Goal: Information Seeking & Learning: Learn about a topic

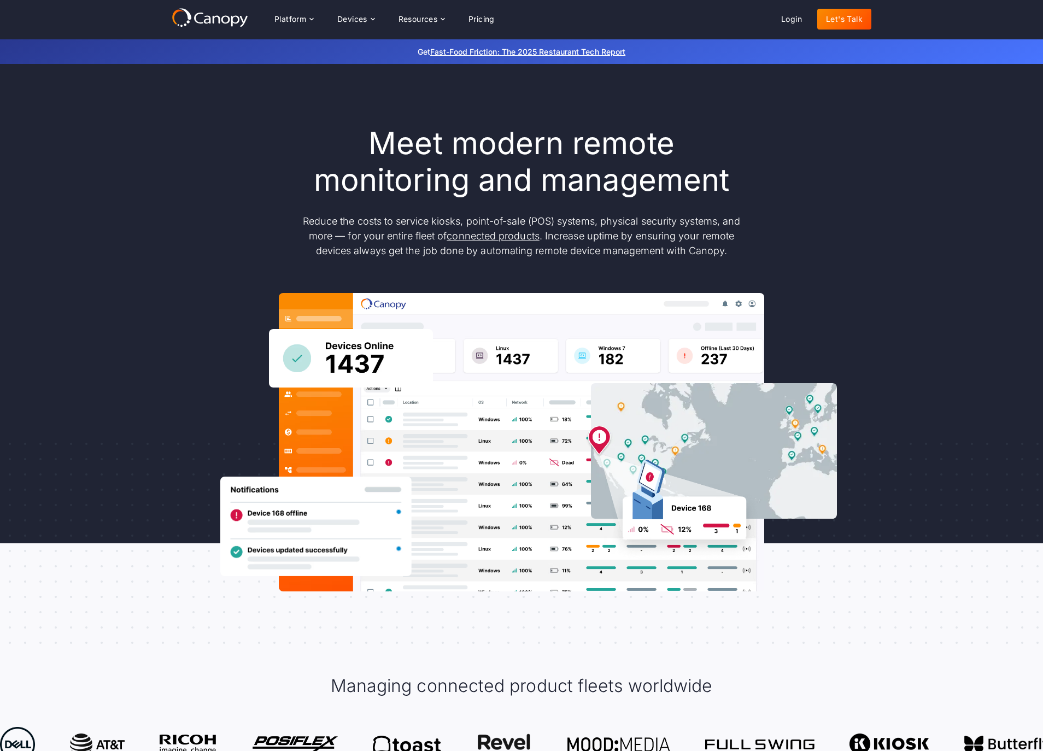
click at [533, 166] on h1 "Meet modern remote monitoring and management" at bounding box center [521, 161] width 459 height 73
click at [851, 255] on div "Meet modern remote monitoring and management Reduce the costs to service kiosks…" at bounding box center [522, 358] width 700 height 466
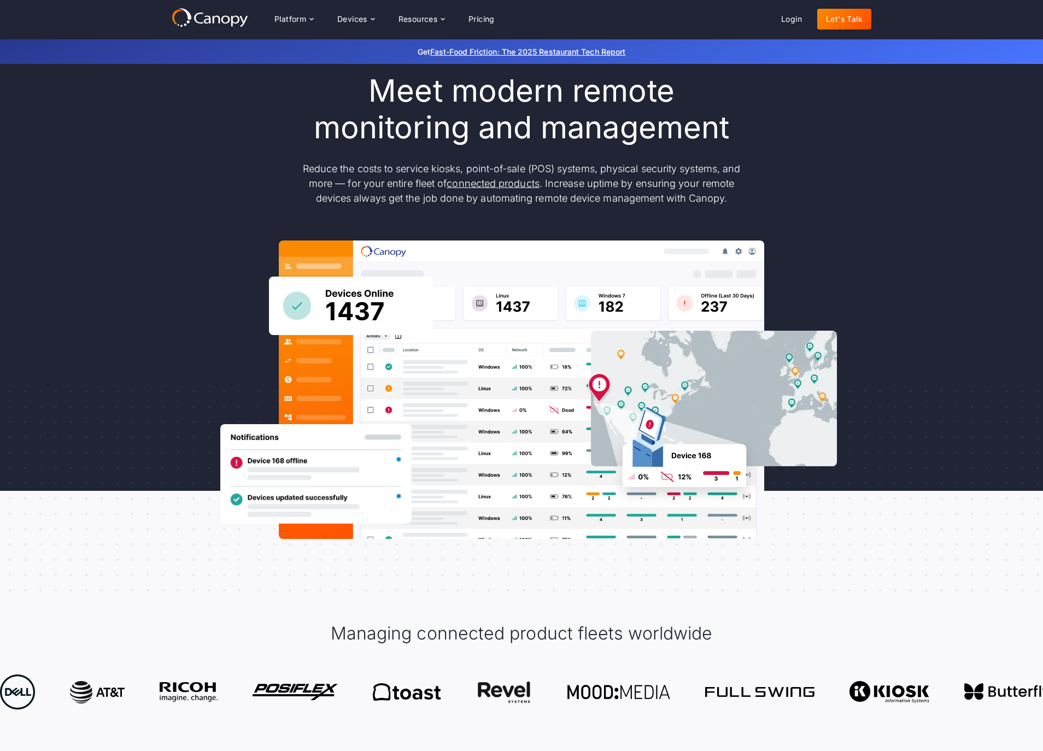
scroll to position [71, 0]
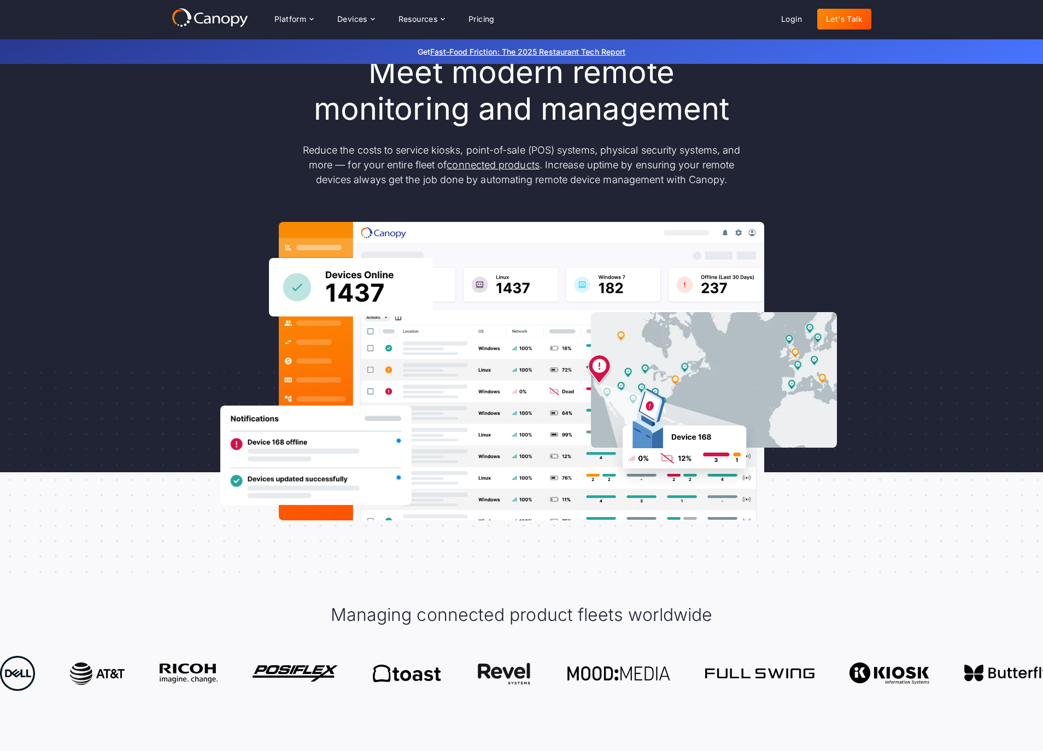
click at [848, 260] on div "Meet modern remote monitoring and management Reduce the costs to service kiosks…" at bounding box center [522, 287] width 700 height 466
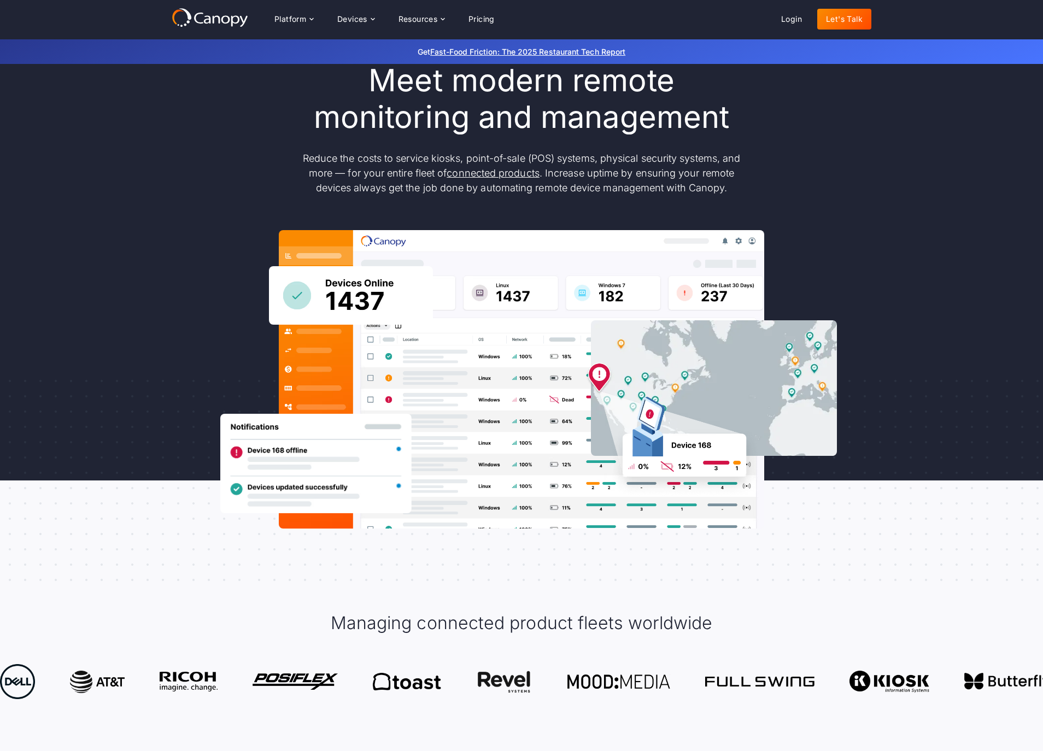
scroll to position [55, 0]
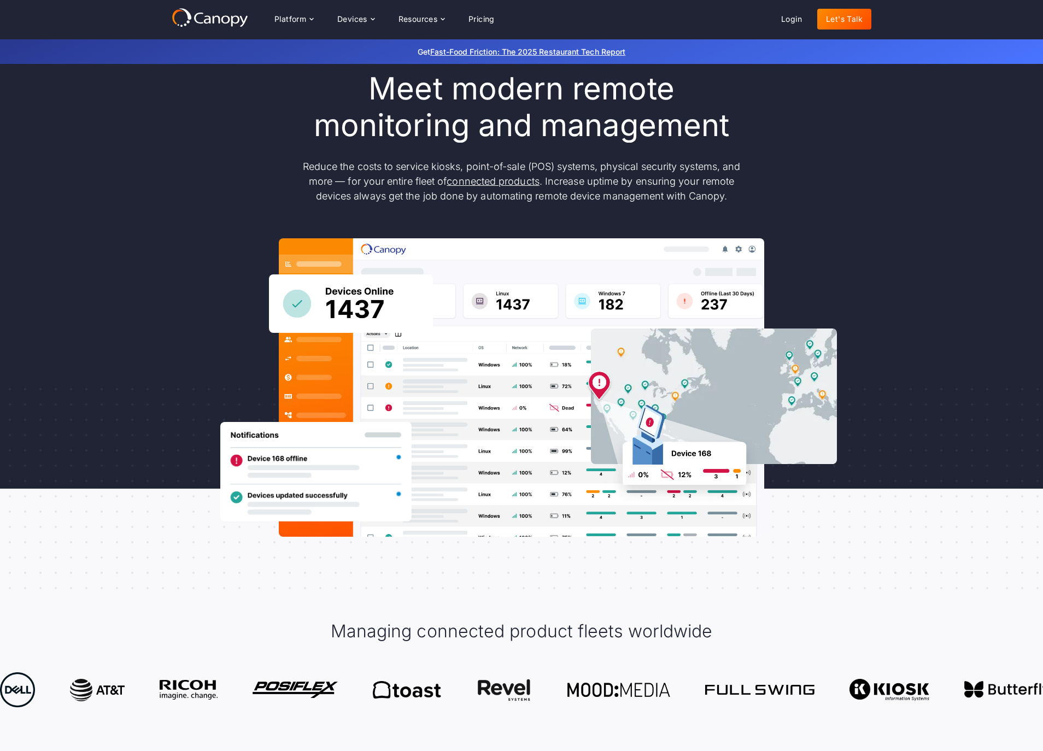
click at [507, 289] on img at bounding box center [522, 387] width 486 height 298
click at [531, 237] on div "Meet modern remote monitoring and management Reduce the costs to service kiosks…" at bounding box center [522, 304] width 700 height 466
click at [555, 231] on div "Meet modern remote monitoring and management Reduce the costs to service kiosks…" at bounding box center [522, 304] width 700 height 466
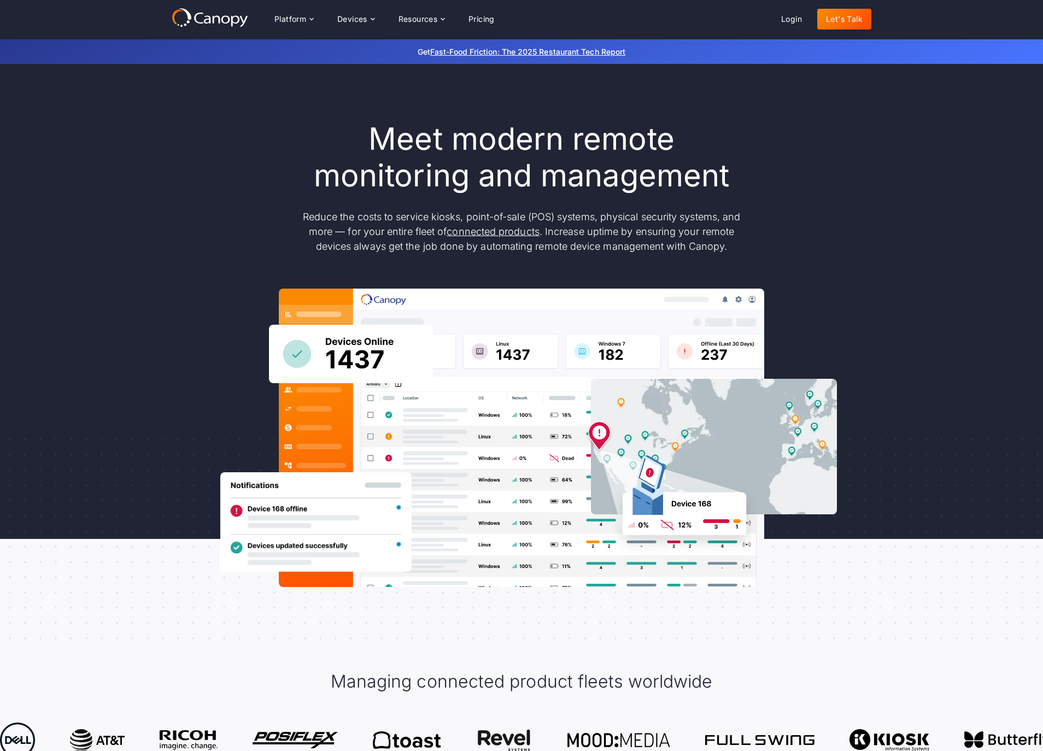
scroll to position [0, 0]
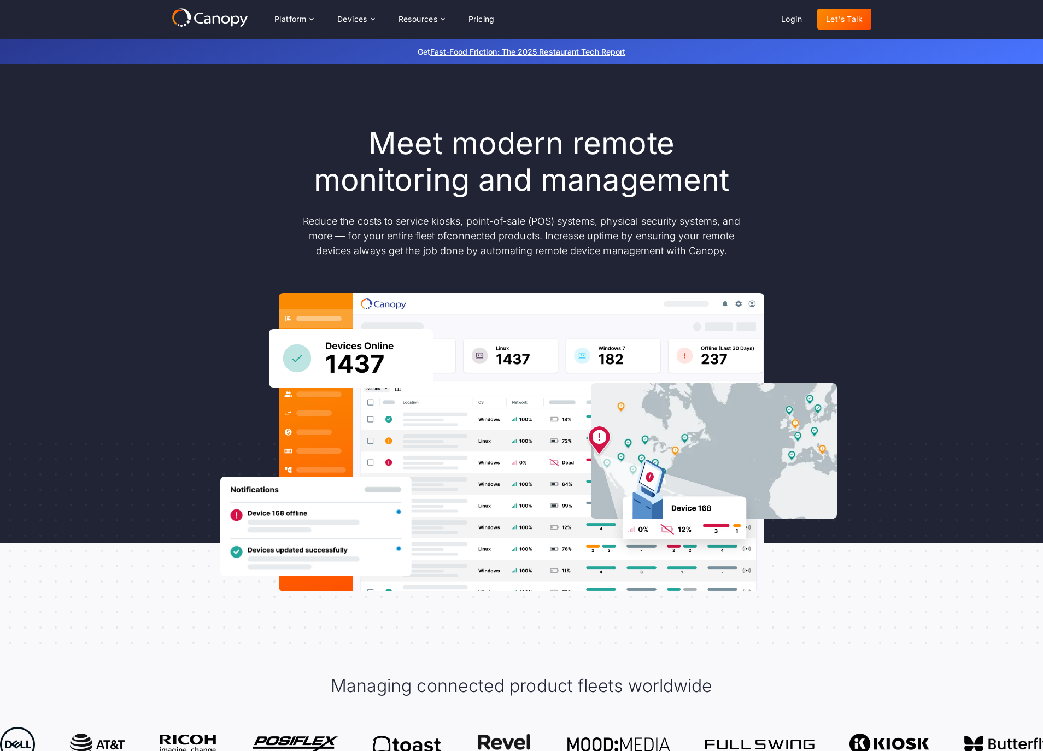
click at [557, 271] on div "Meet modern remote monitoring and management Reduce the costs to service kiosks…" at bounding box center [522, 358] width 700 height 466
click at [581, 286] on div "Meet modern remote monitoring and management Reduce the costs to service kiosks…" at bounding box center [522, 358] width 700 height 466
click at [191, 504] on div "Meet modern remote monitoring and management Reduce the costs to service kiosks…" at bounding box center [522, 358] width 700 height 466
click at [282, 508] on img at bounding box center [315, 527] width 191 height 100
click at [225, 457] on div "Meet modern remote monitoring and management Reduce the costs to service kiosks…" at bounding box center [522, 358] width 700 height 466
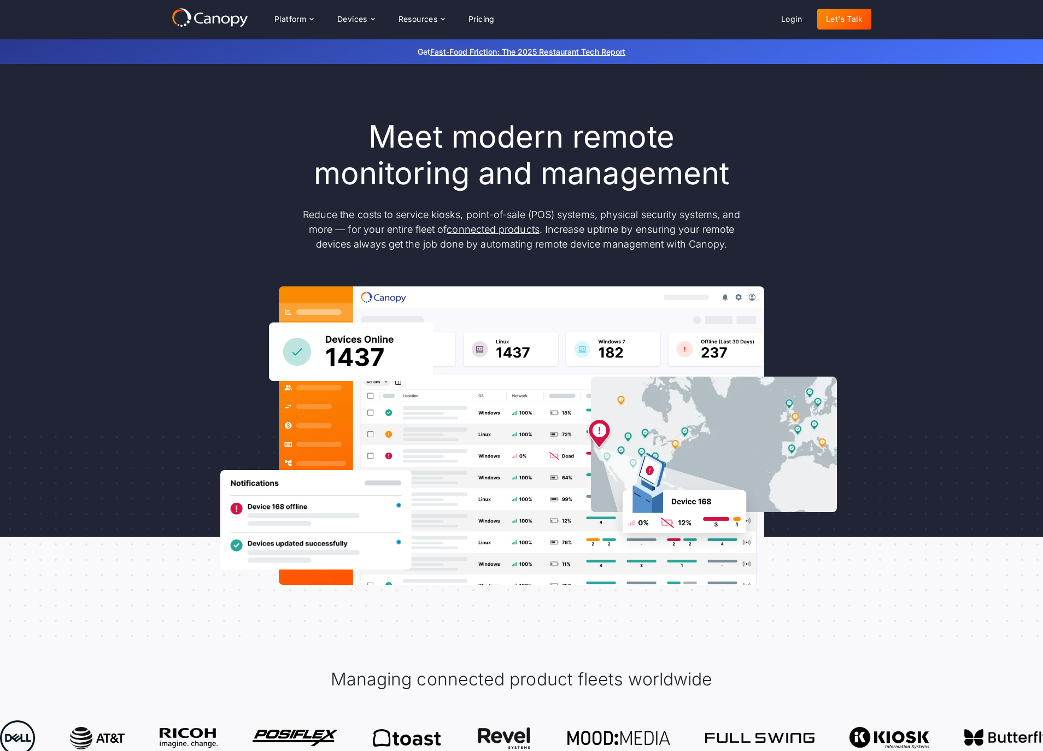
click at [212, 454] on div "Meet modern remote monitoring and management Reduce the costs to service kiosks…" at bounding box center [522, 352] width 700 height 466
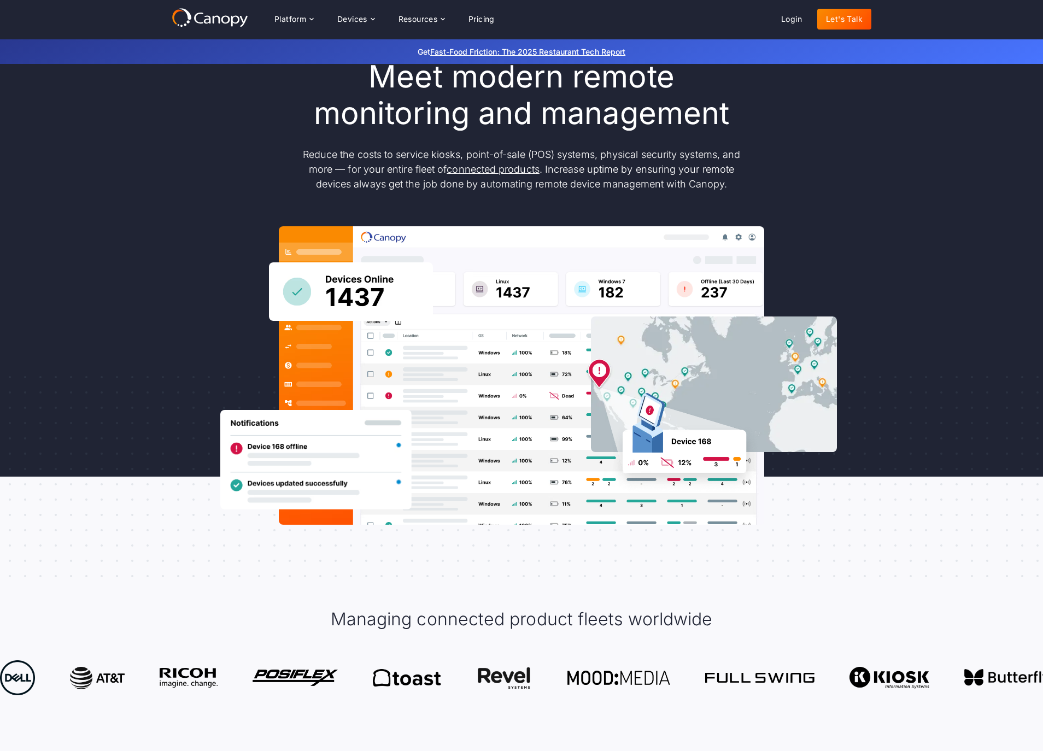
click at [212, 454] on div "Meet modern remote monitoring and management Reduce the costs to service kiosks…" at bounding box center [522, 292] width 700 height 466
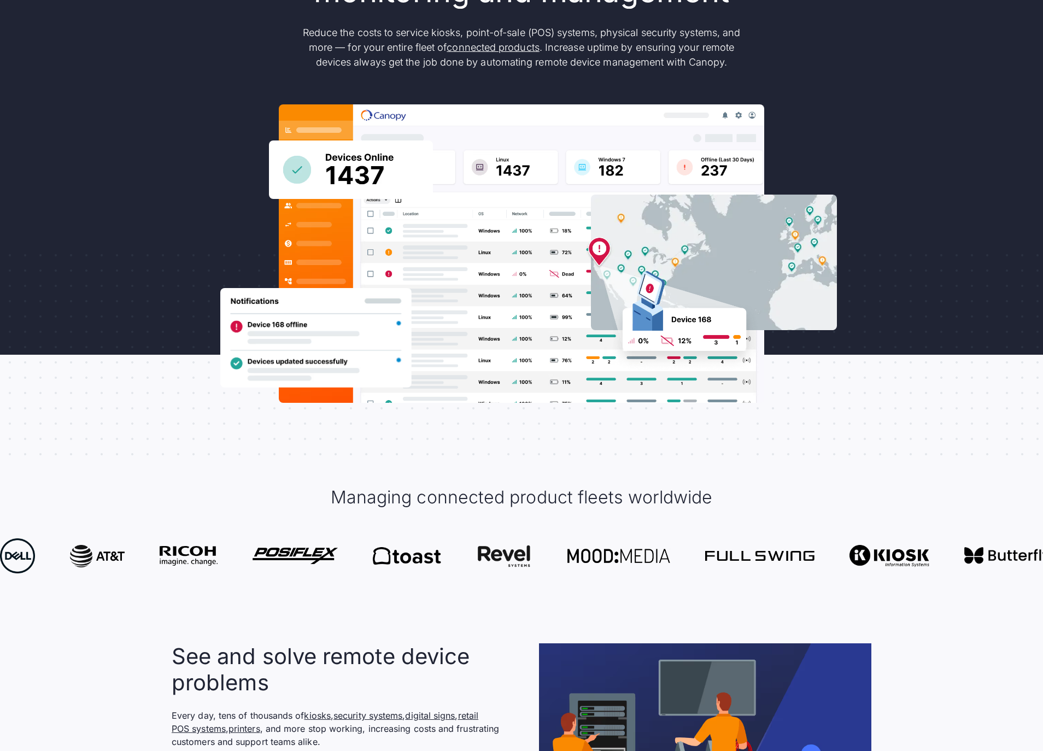
scroll to position [207, 0]
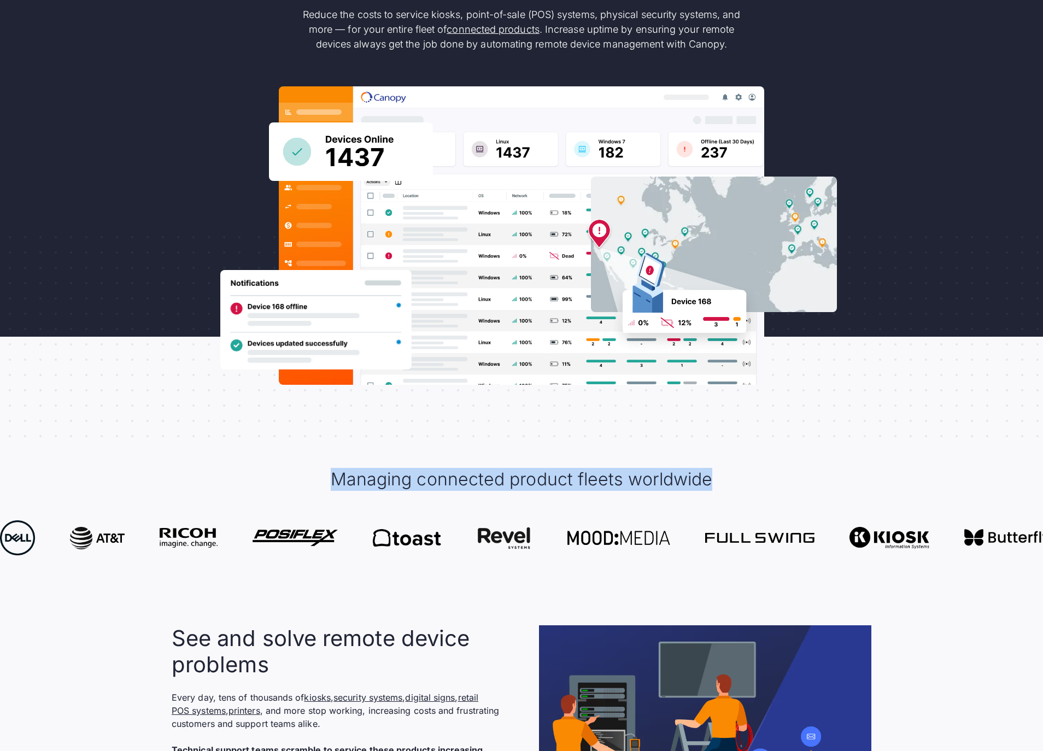
drag, startPoint x: 334, startPoint y: 480, endPoint x: 770, endPoint y: 507, distance: 437.2
click at [770, 507] on div "Managing connected product fleets worldwide" at bounding box center [522, 479] width 700 height 67
click at [739, 492] on div "Managing connected product fleets worldwide" at bounding box center [522, 479] width 700 height 67
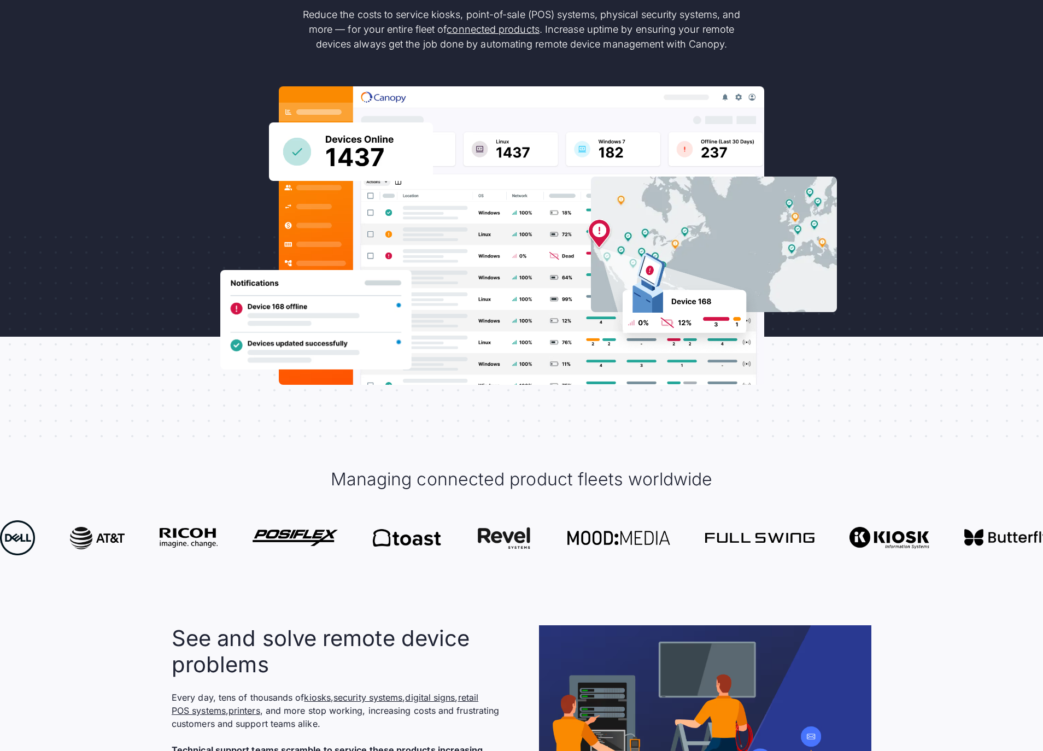
click at [511, 507] on div "Managing connected product fleets worldwide" at bounding box center [522, 479] width 700 height 67
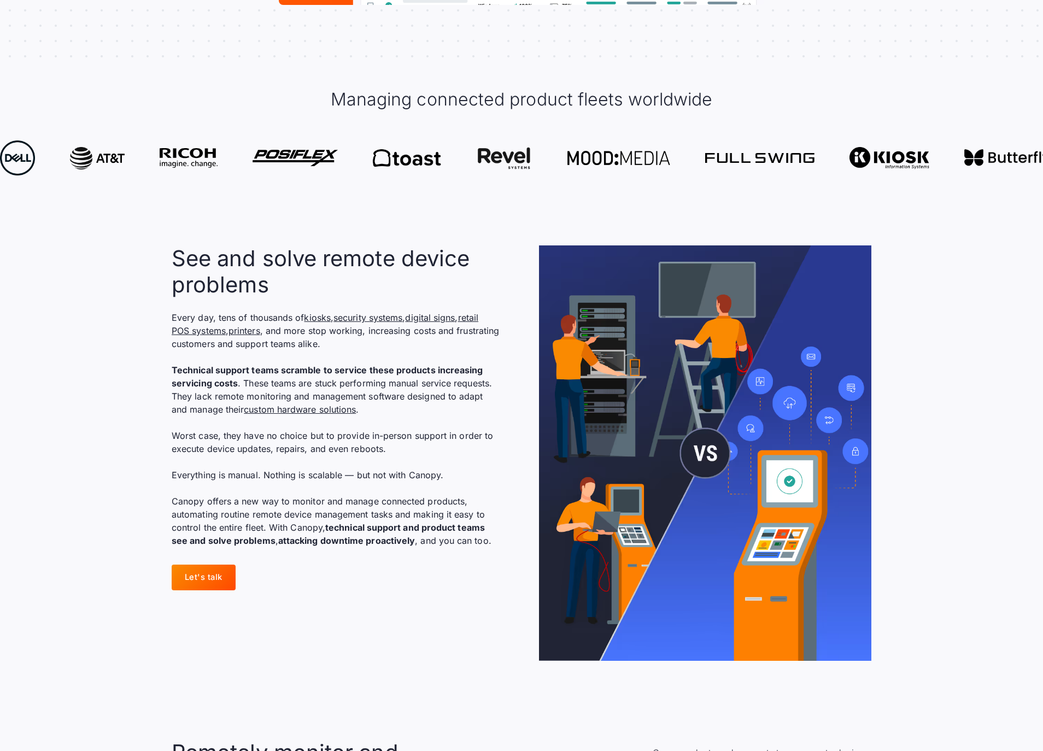
scroll to position [588, 0]
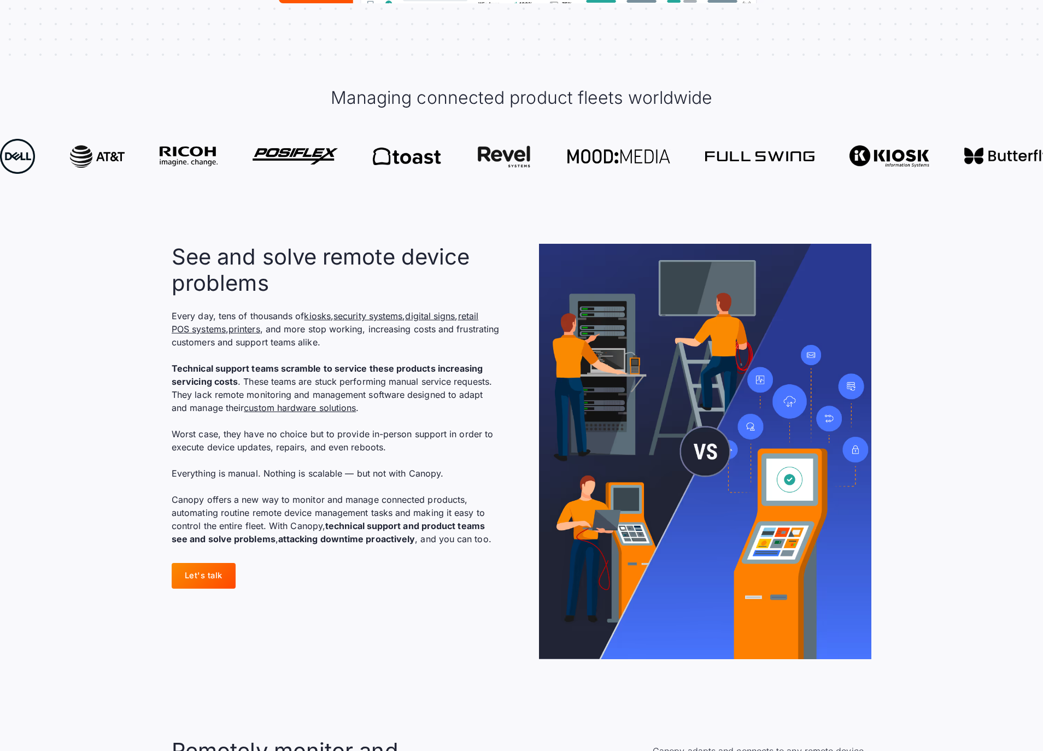
click at [508, 418] on div "See and solve remote device problems Every day, tens of thousands of kiosks , s…" at bounding box center [522, 452] width 700 height 416
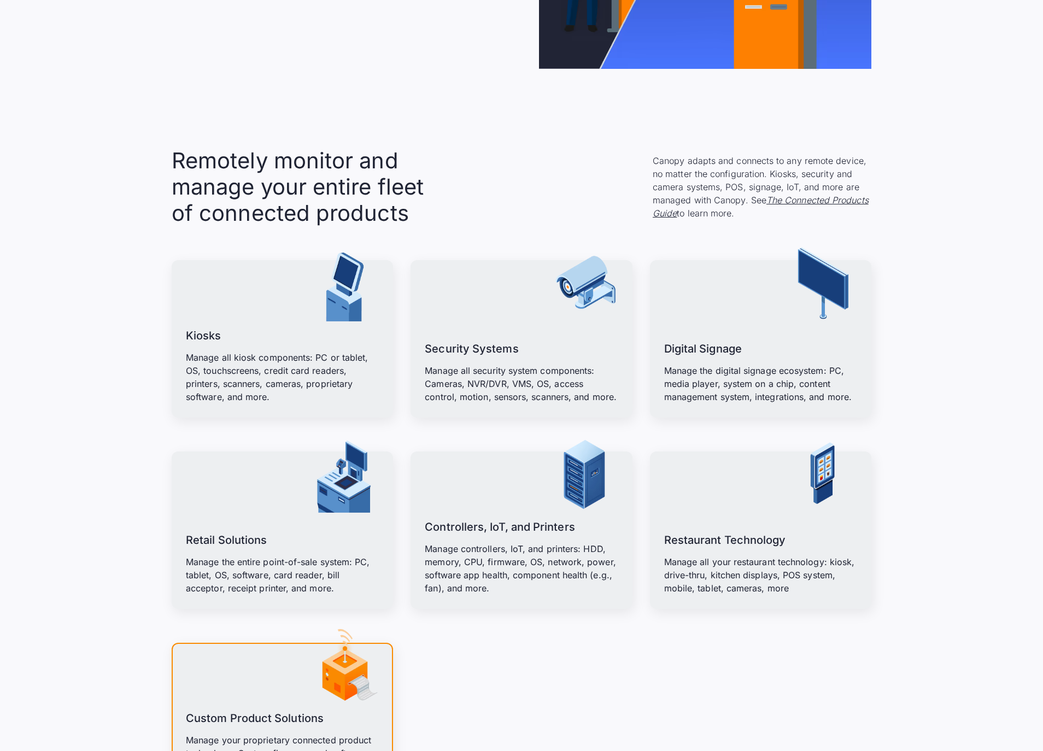
scroll to position [1184, 0]
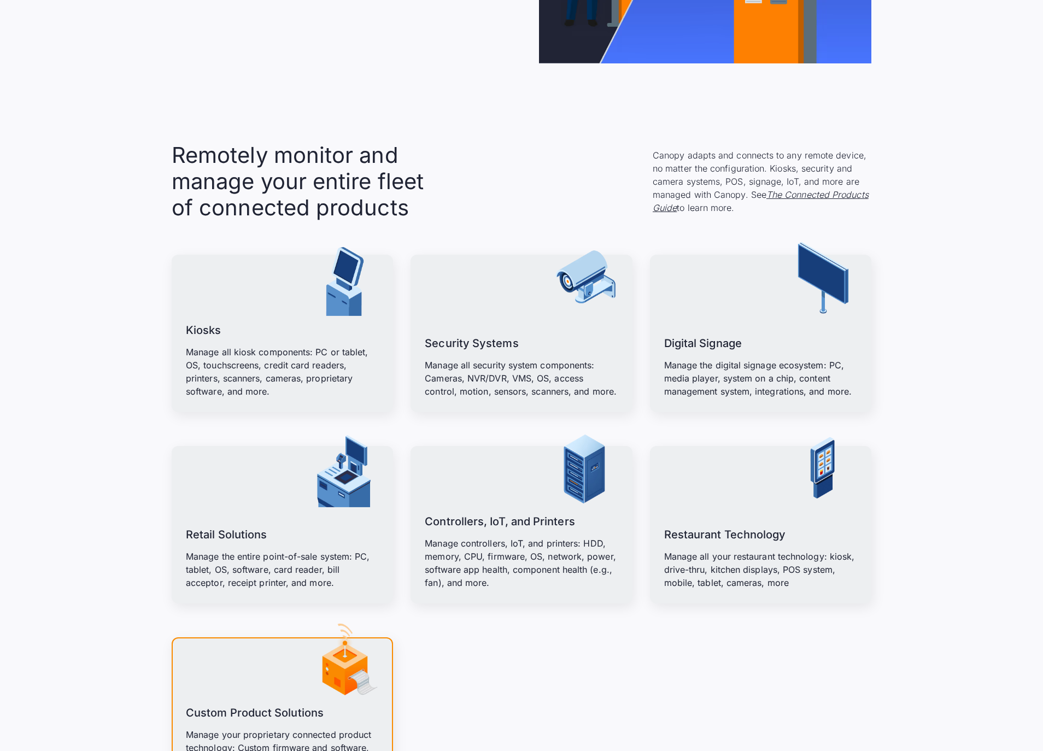
click at [395, 416] on div "Kiosks Manage all kiosk components: PC or tablet, OS, touchscreens, credit card…" at bounding box center [522, 509] width 700 height 543
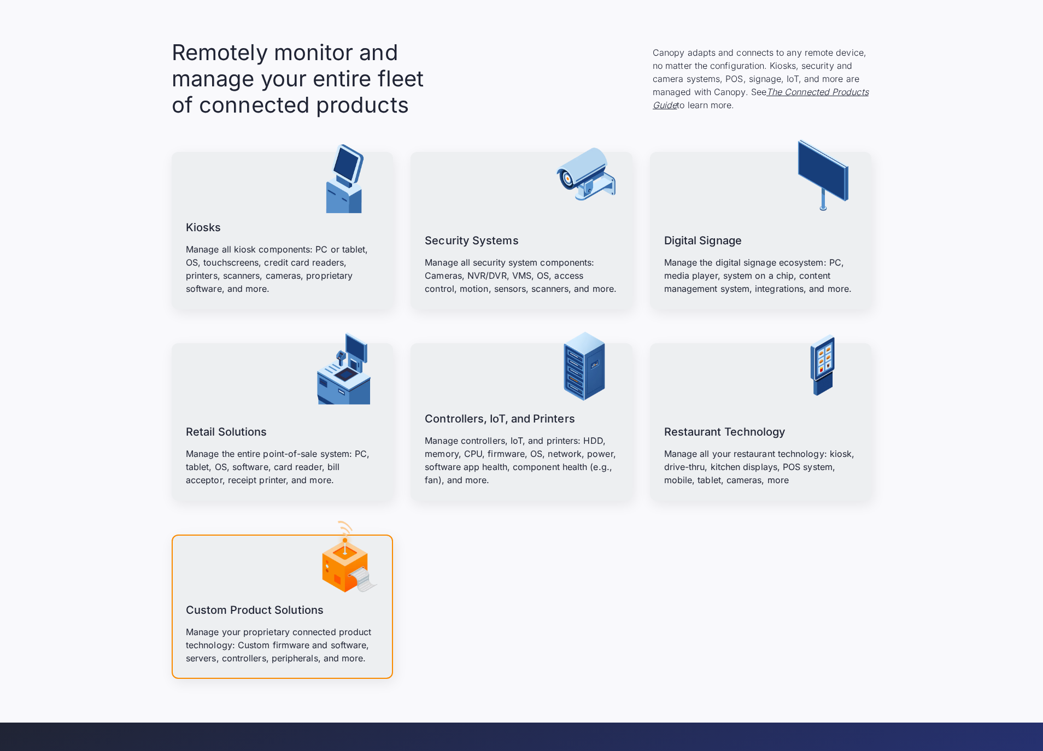
scroll to position [1388, 0]
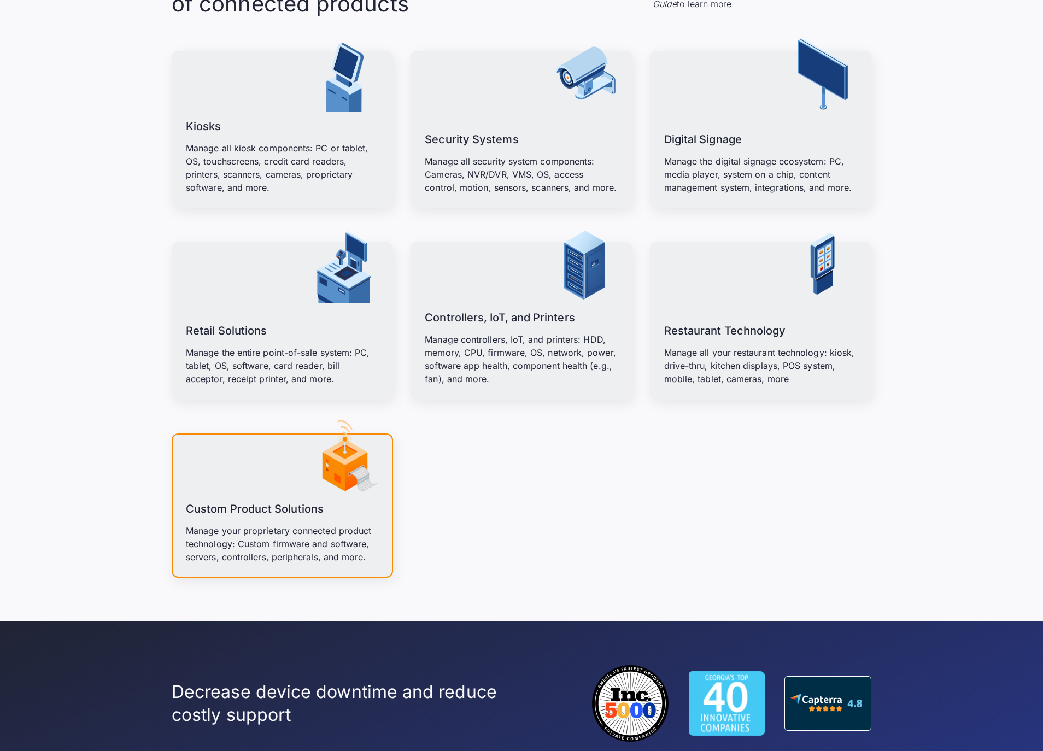
click at [405, 507] on div "Kiosks Manage all kiosk components: PC or tablet, OS, touchscreens, credit card…" at bounding box center [522, 305] width 700 height 543
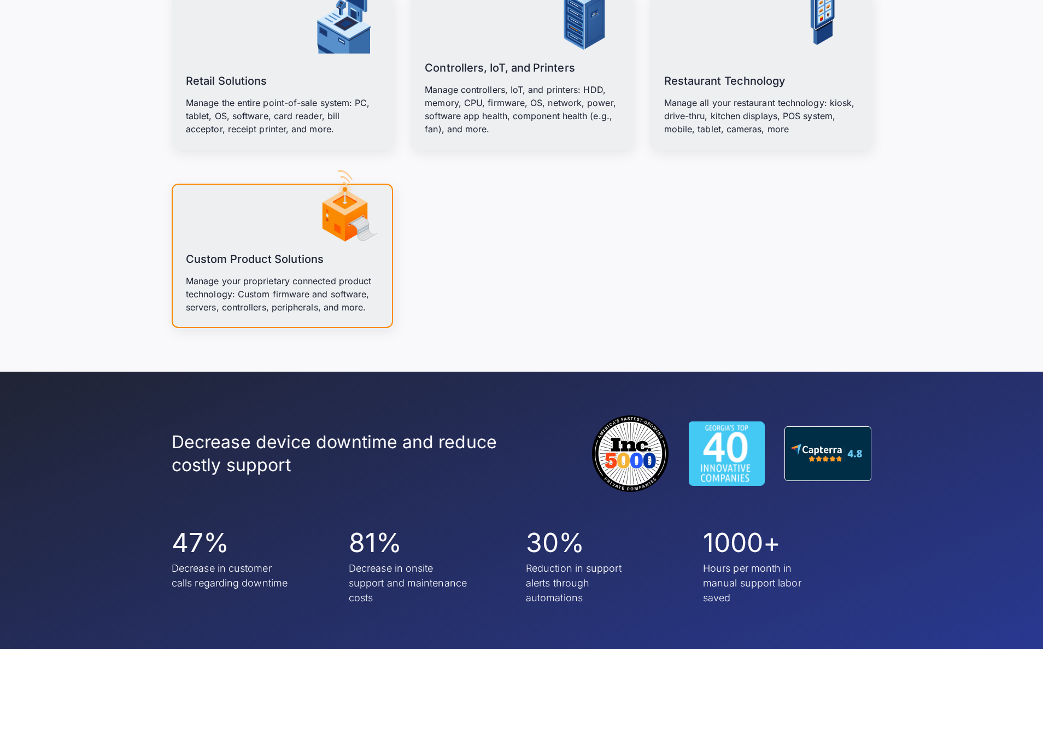
scroll to position [1745, 0]
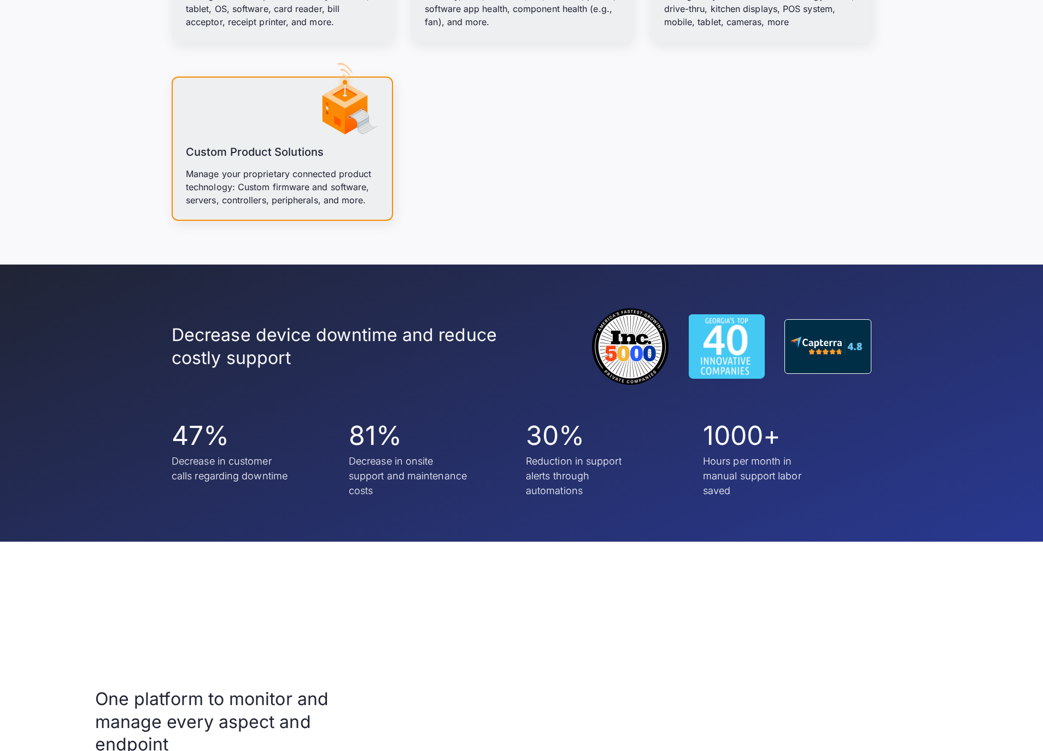
click at [411, 499] on section "Decrease device downtime and reduce costly support 47% Decrease in customer cal…" at bounding box center [521, 403] width 1043 height 277
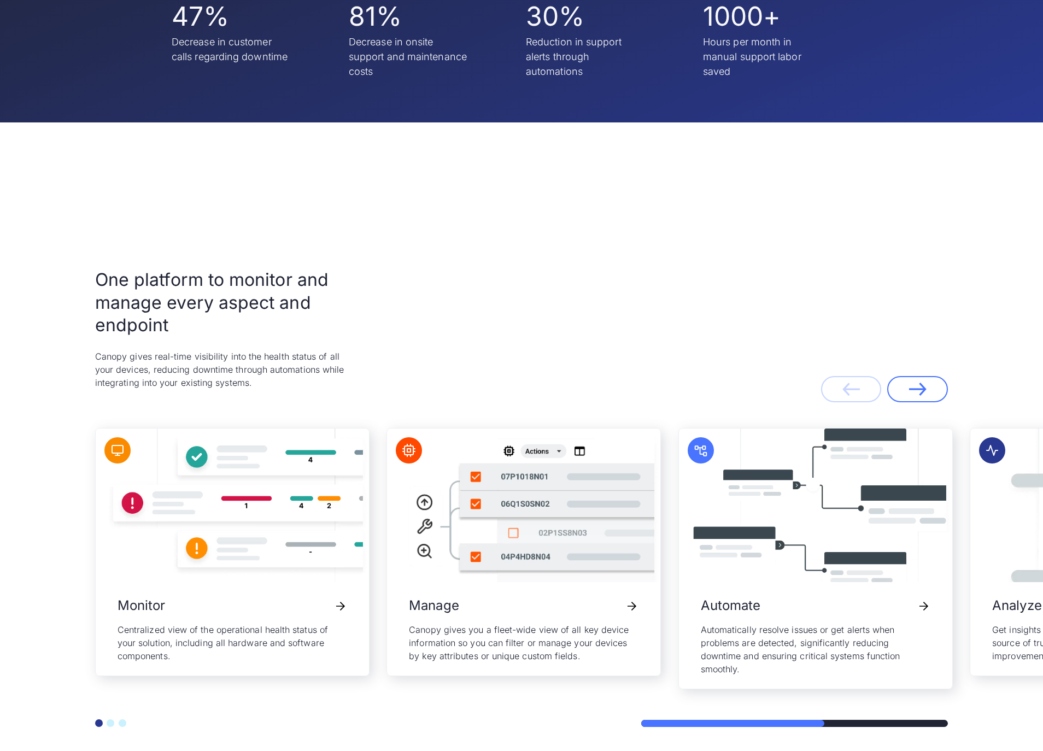
scroll to position [2244, 0]
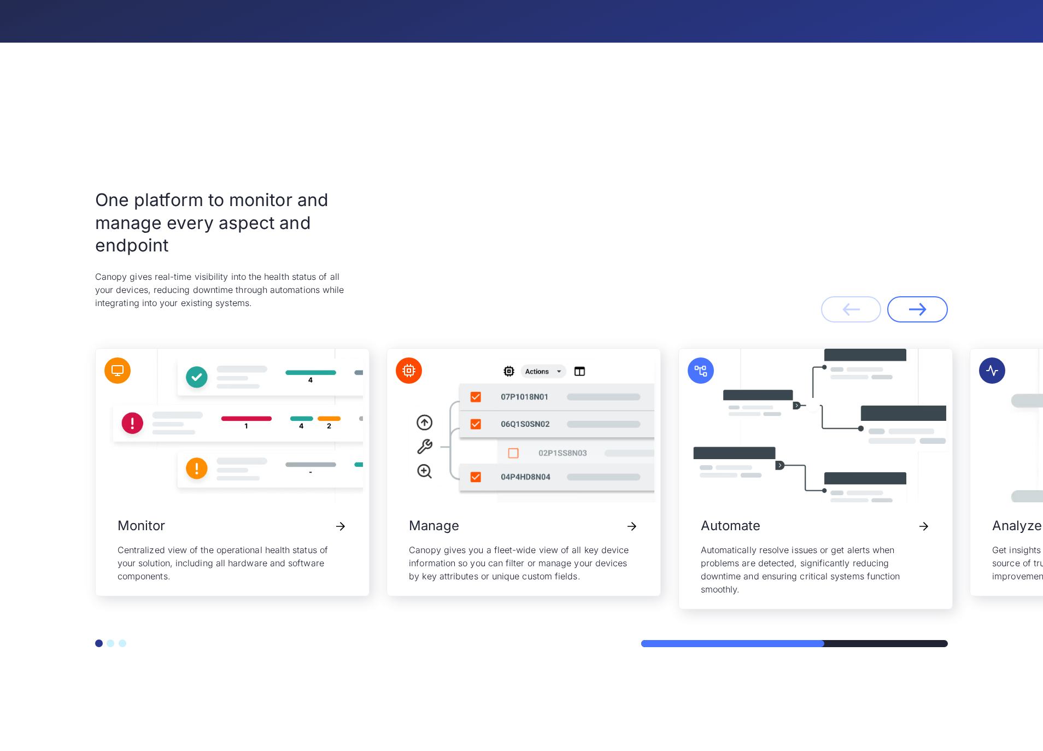
click at [382, 488] on div "Go to page Monitor Centralized view of the operational health status of your so…" at bounding box center [521, 478] width 853 height 261
click at [923, 310] on icon "Next slide" at bounding box center [922, 309] width 5 height 12
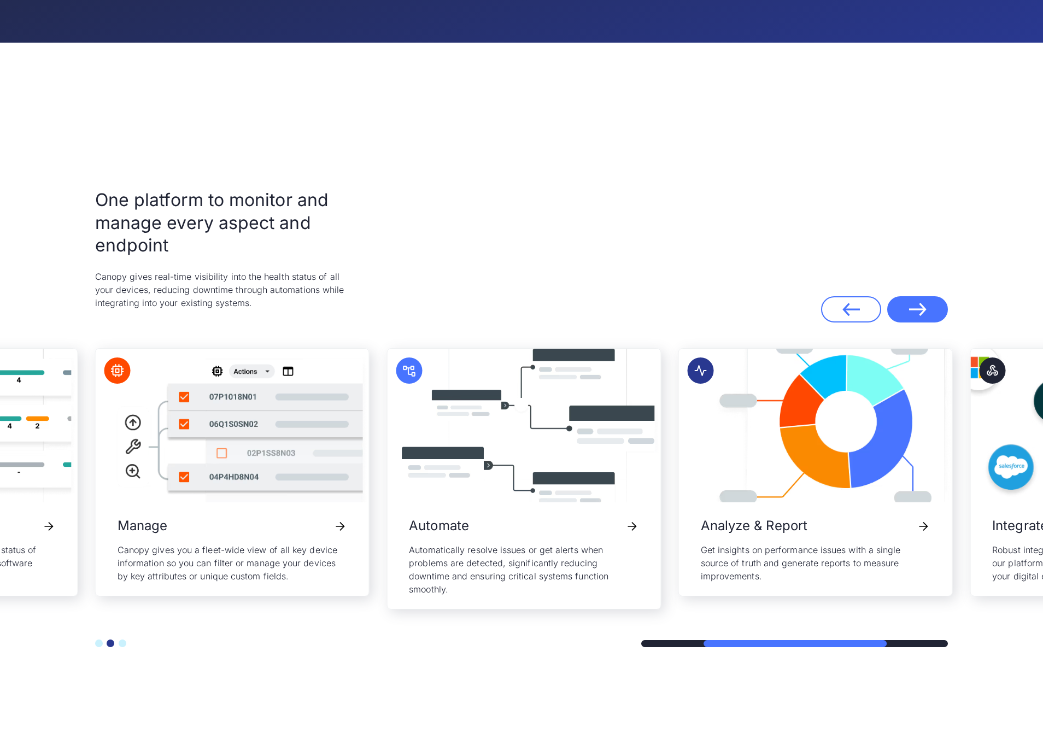
click at [904, 314] on link "Next" at bounding box center [917, 309] width 61 height 26
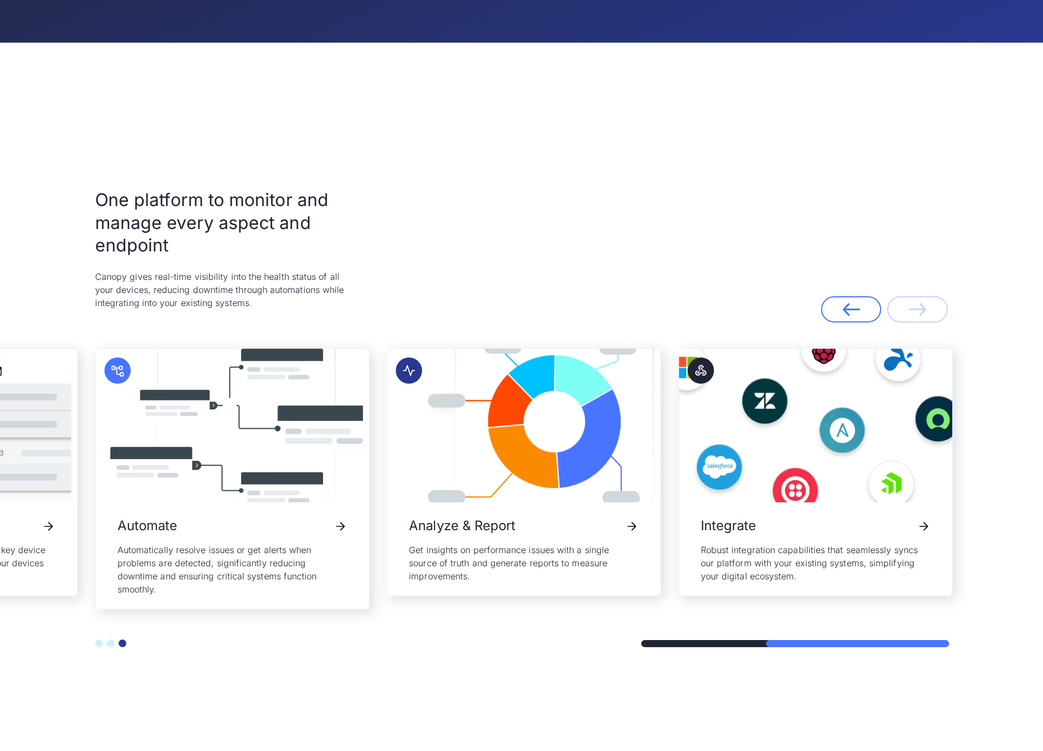
click at [776, 319] on div "One platform to monitor and manage every aspect and endpoint Canopy gives real-…" at bounding box center [521, 269] width 853 height 160
click at [852, 332] on div "One platform to monitor and manage every aspect and endpoint Canopy gives real-…" at bounding box center [521, 269] width 853 height 160
click at [852, 322] on link "Previous" at bounding box center [851, 309] width 61 height 26
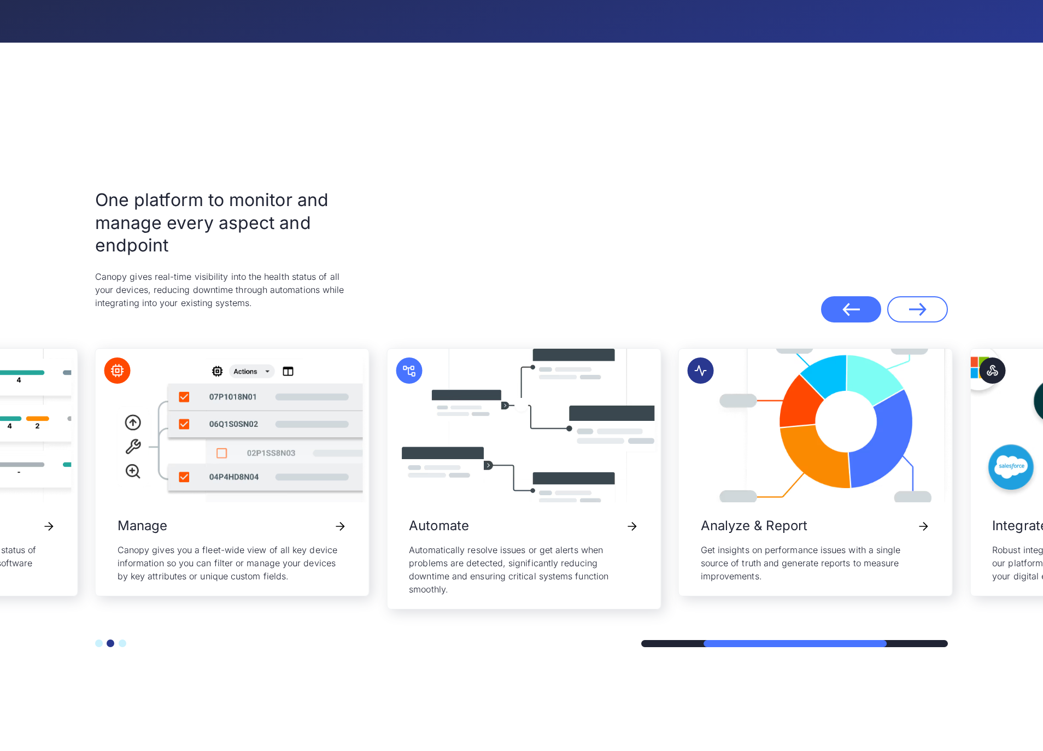
click at [852, 322] on link "Previous" at bounding box center [851, 309] width 61 height 26
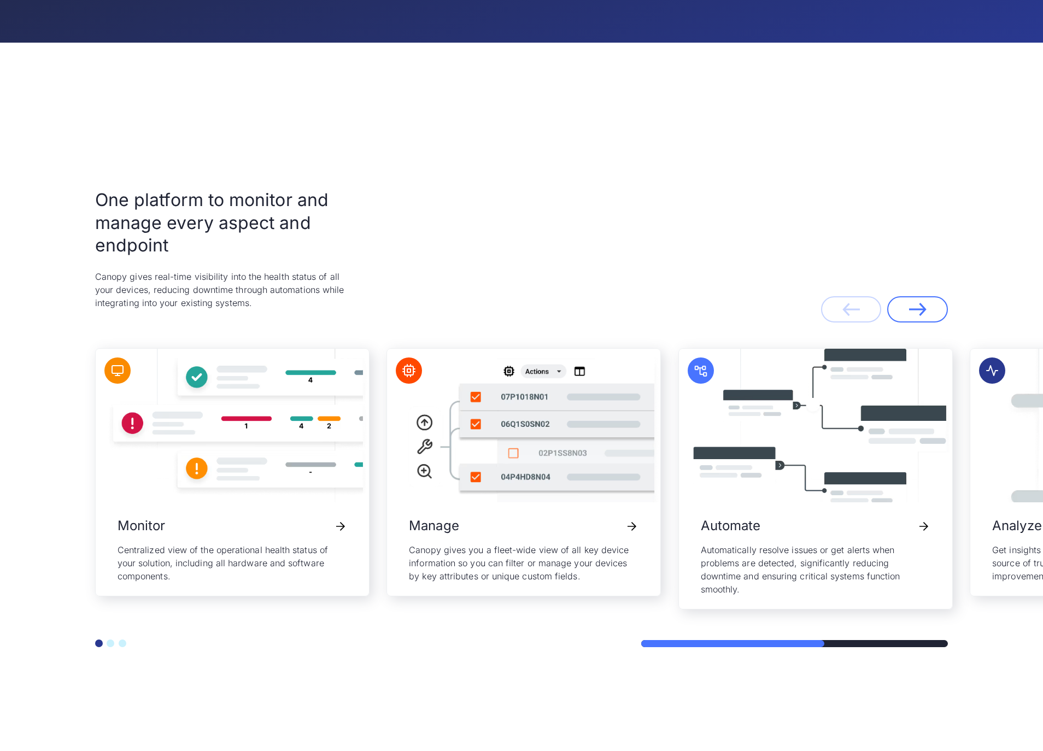
click at [432, 300] on div "One platform to monitor and manage every aspect and endpoint Canopy gives real-…" at bounding box center [521, 269] width 853 height 160
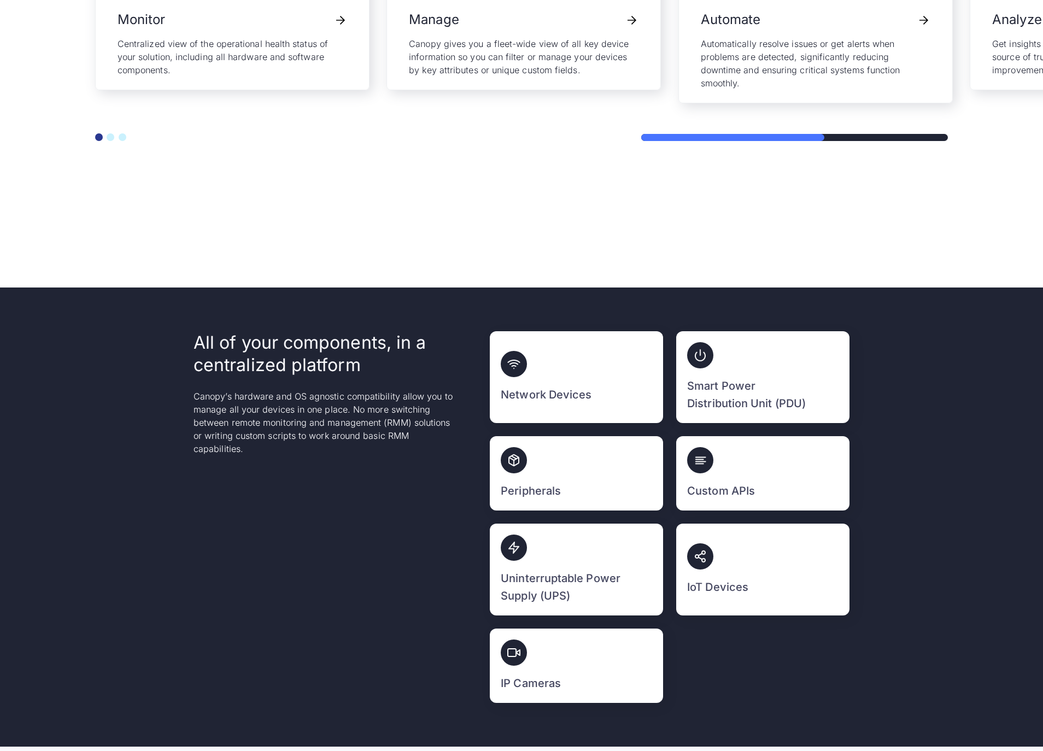
scroll to position [2751, 0]
click at [472, 365] on div "All of your components, in a centralized platform Canopy’s hardware and OS agno…" at bounding box center [522, 517] width 656 height 372
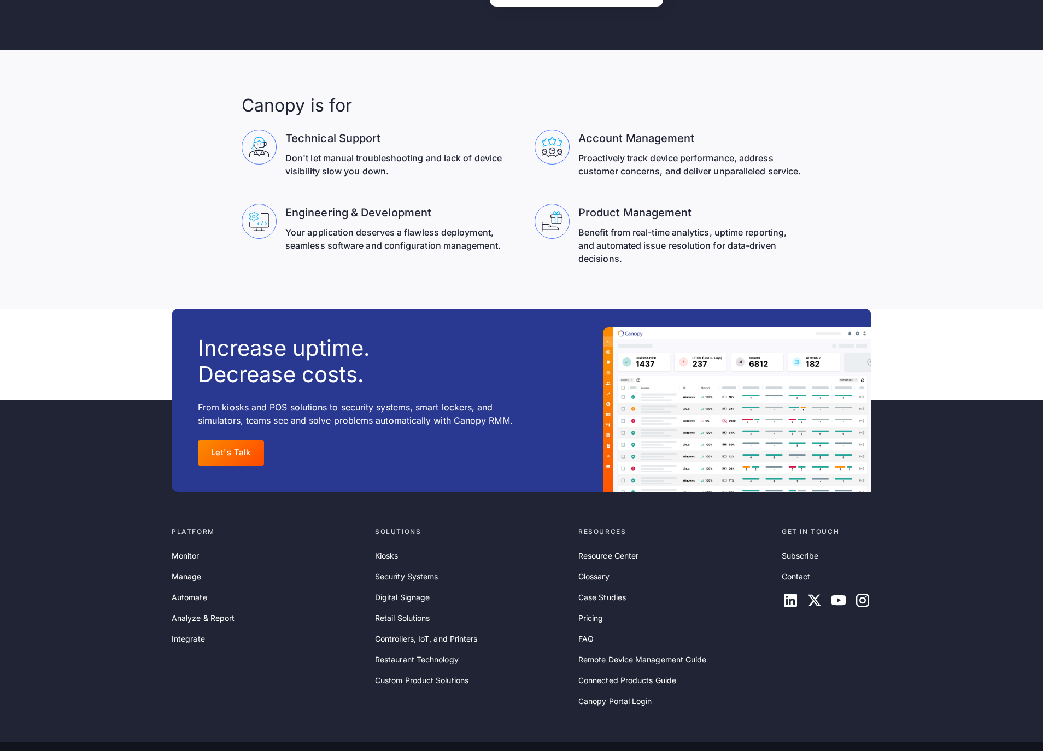
scroll to position [3449, 0]
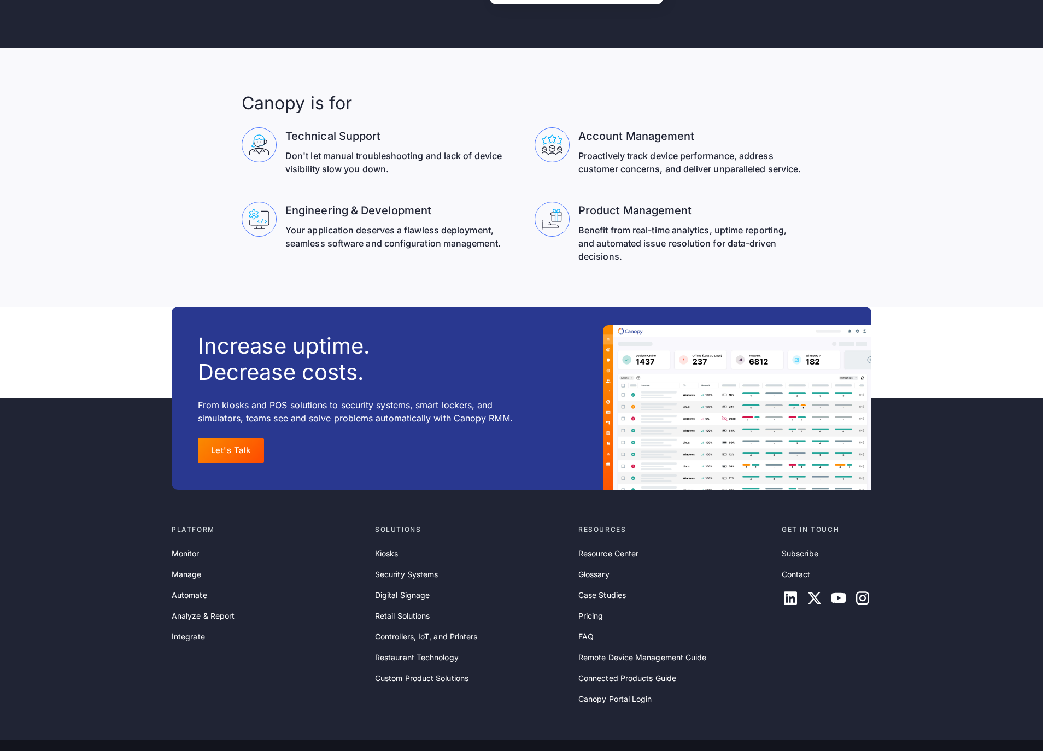
click at [478, 452] on div "Increase uptime. Decrease costs. From kiosks and POS solutions to security syst…" at bounding box center [366, 398] width 389 height 183
click at [534, 307] on section "Canopy is for Technical Support Don't let manual troubleshooting and lack of de…" at bounding box center [521, 177] width 1043 height 259
